Goal: Information Seeking & Learning: Understand process/instructions

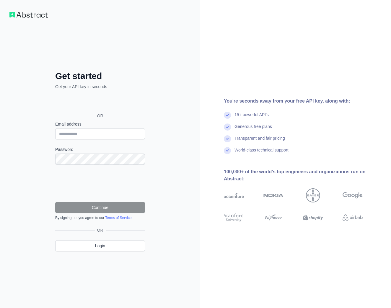
click at [127, 106] on div "Inicie sessão com o Google. Abre num novo separador" at bounding box center [99, 102] width 89 height 13
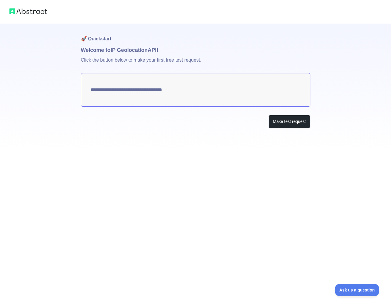
type textarea "**********"
click at [290, 124] on button "Make test request" at bounding box center [289, 121] width 42 height 13
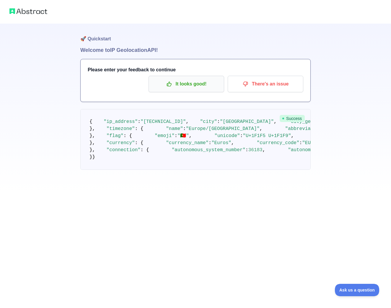
click at [207, 89] on button "It looks good!" at bounding box center [186, 84] width 76 height 17
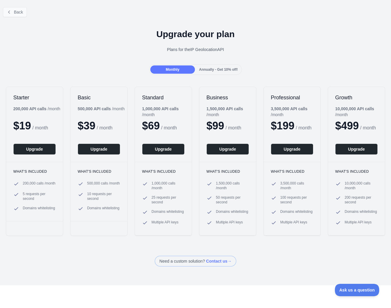
click at [25, 14] on button "Back" at bounding box center [15, 12] width 24 height 10
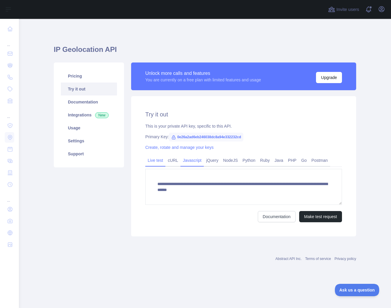
click at [190, 163] on link "Javascript" at bounding box center [191, 160] width 23 height 9
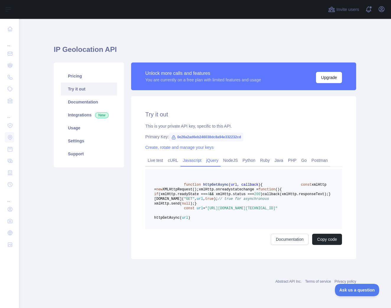
click at [219, 159] on link "jQuery" at bounding box center [212, 160] width 17 height 9
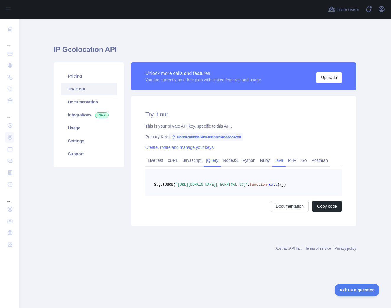
click at [281, 161] on link "Java" at bounding box center [279, 160] width 14 height 9
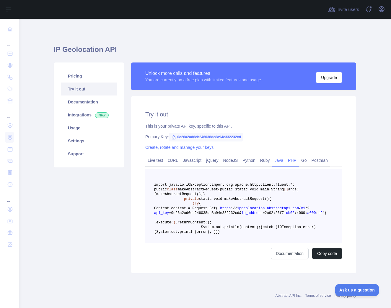
click at [299, 162] on link "PHP" at bounding box center [291, 160] width 13 height 9
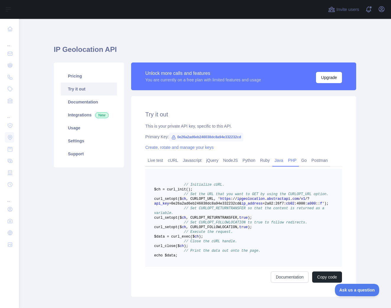
click at [286, 165] on link "Java" at bounding box center [279, 160] width 14 height 9
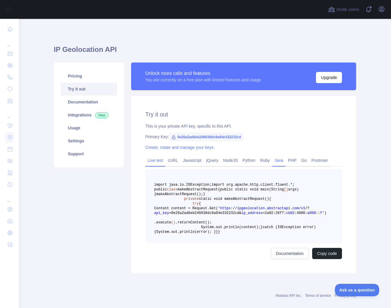
click at [164, 164] on link "Live test" at bounding box center [155, 160] width 20 height 9
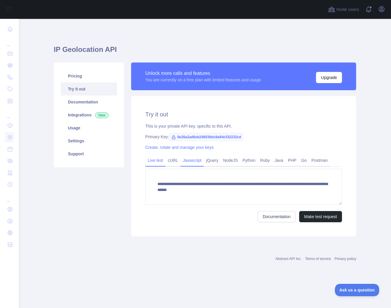
click at [188, 159] on link "Javascript" at bounding box center [191, 160] width 23 height 9
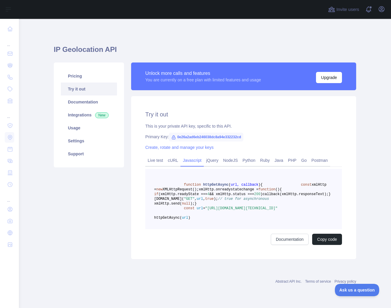
click at [55, 46] on h1 "IP Geolocation API" at bounding box center [205, 52] width 302 height 14
click at [243, 135] on span "0e26a2ad6eb246038dc8a94e332232cd" at bounding box center [206, 137] width 74 height 9
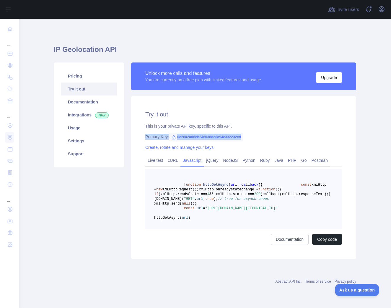
click at [243, 137] on span "0e26a2ad6eb246038dc8a94e332232cd" at bounding box center [206, 137] width 74 height 9
click at [90, 96] on link "Documentation" at bounding box center [89, 102] width 56 height 13
